Goal: Navigation & Orientation: Find specific page/section

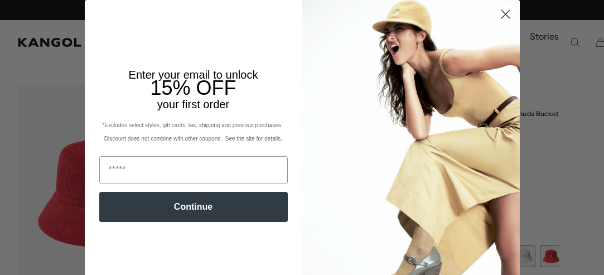
scroll to position [0, 230]
